Goal: Information Seeking & Learning: Learn about a topic

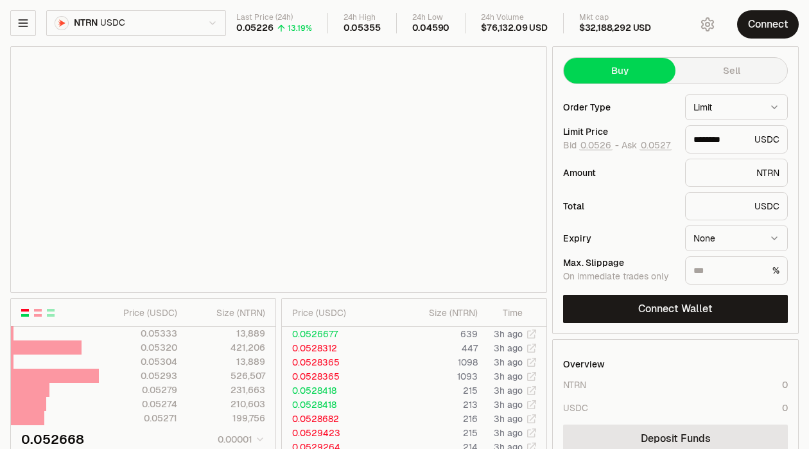
type input "********"
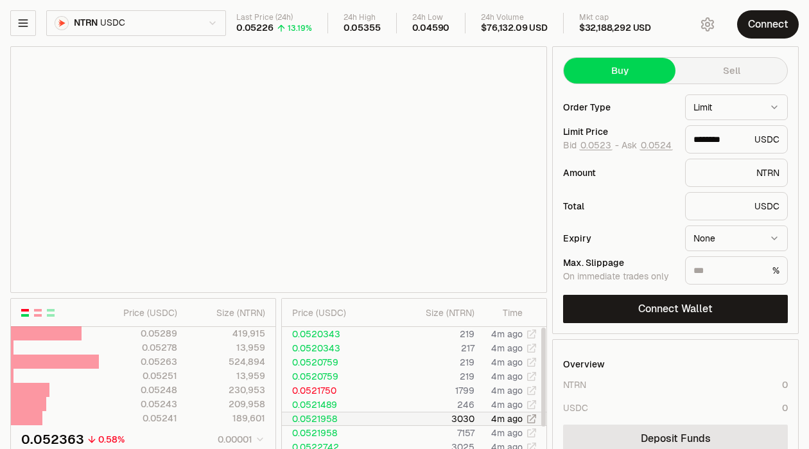
click at [333, 417] on td "0.0521958" at bounding box center [332, 418] width 101 height 14
click at [409, 416] on td "3030" at bounding box center [429, 418] width 92 height 14
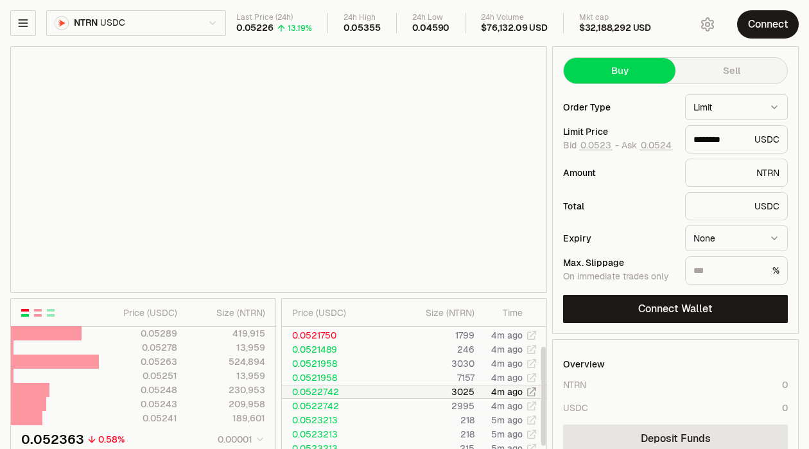
click at [530, 391] on icon at bounding box center [531, 391] width 9 height 9
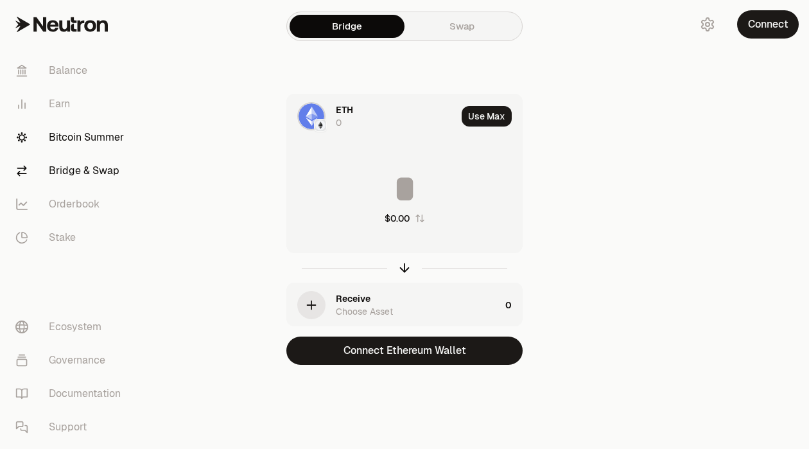
click at [73, 132] on link "Bitcoin Summer" at bounding box center [72, 137] width 134 height 33
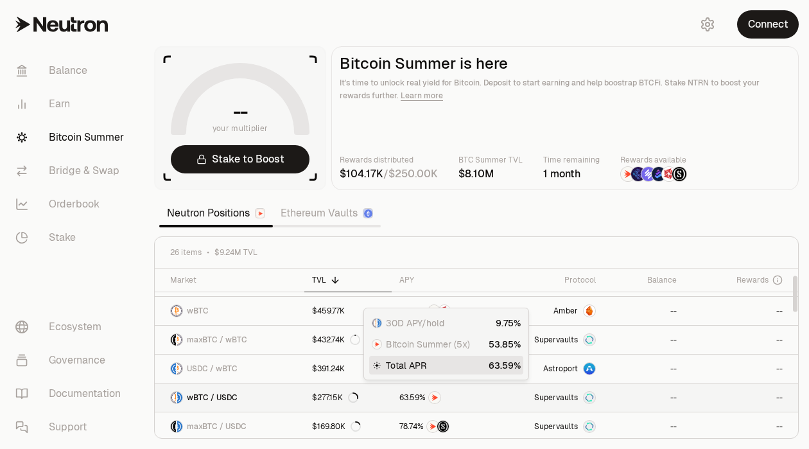
scroll to position [35, 0]
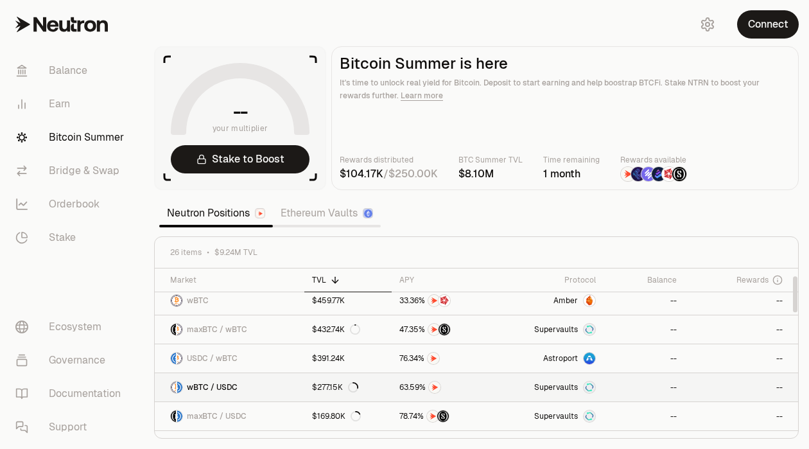
click at [566, 387] on span "Supervaults" at bounding box center [556, 387] width 44 height 10
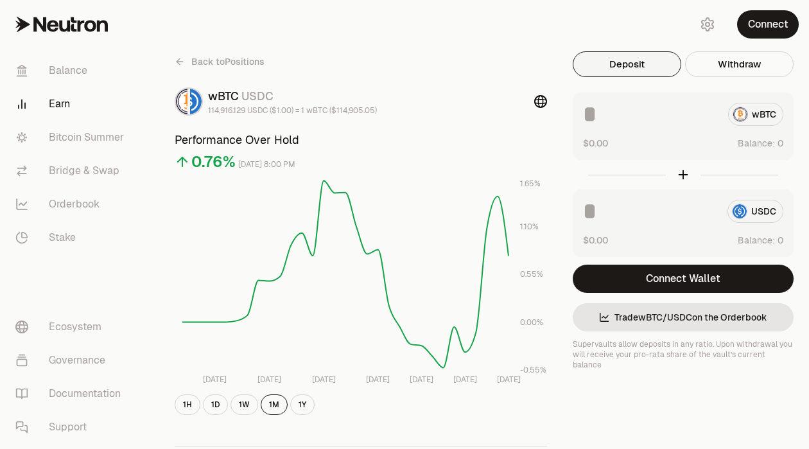
click at [217, 92] on div "wBTC USDC" at bounding box center [292, 96] width 169 height 18
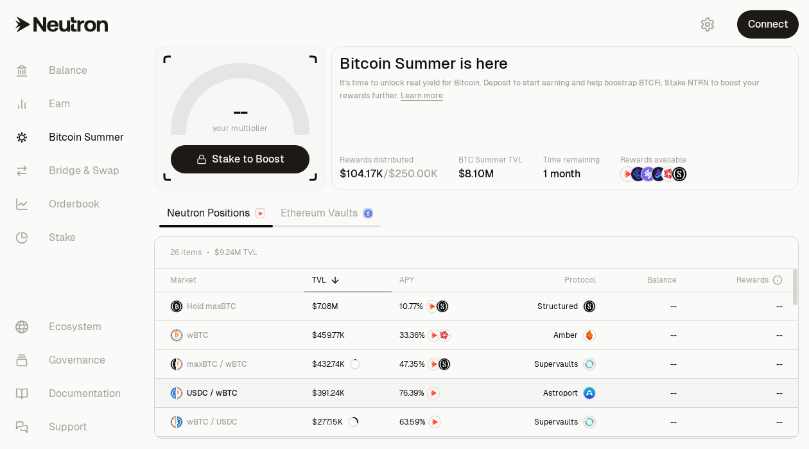
click at [569, 389] on span "Astroport" at bounding box center [560, 393] width 35 height 10
click at [560, 301] on span "Structured" at bounding box center [557, 306] width 40 height 10
